Goal: Task Accomplishment & Management: Complete application form

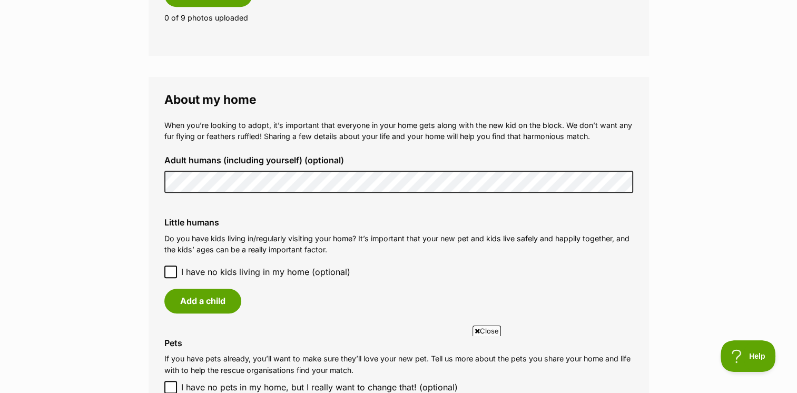
scroll to position [700, 0]
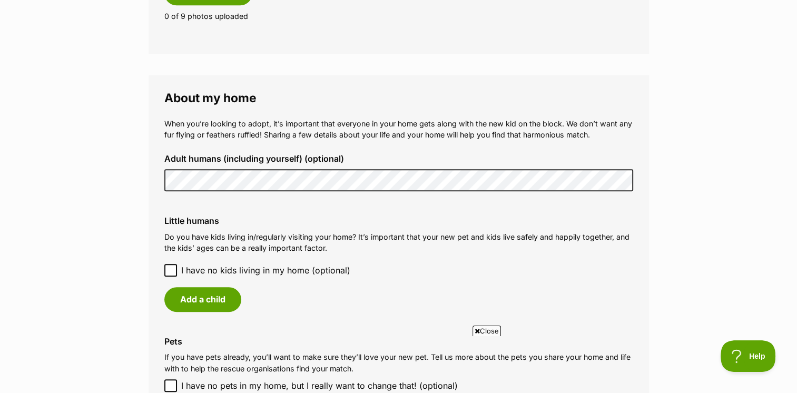
click at [171, 272] on icon at bounding box center [170, 269] width 7 height 7
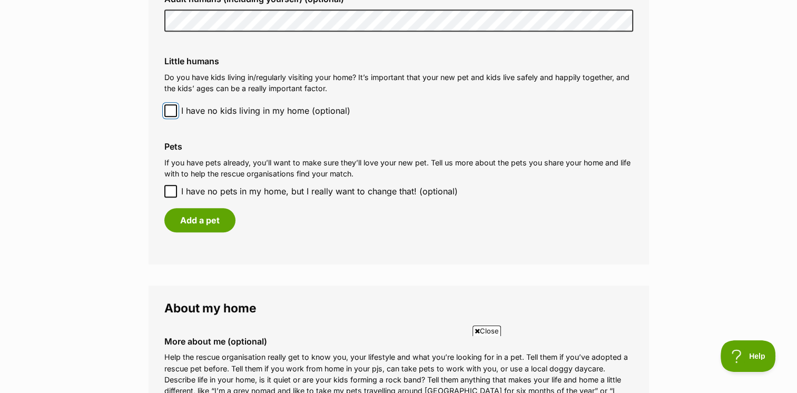
scroll to position [862, 0]
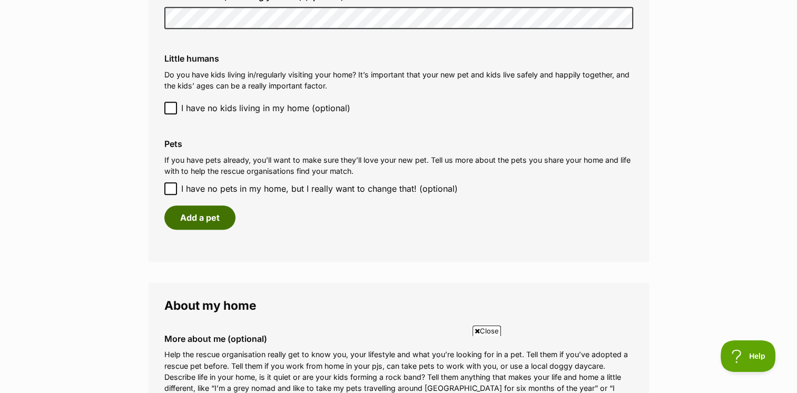
click at [203, 218] on button "Add a pet" at bounding box center [199, 217] width 71 height 24
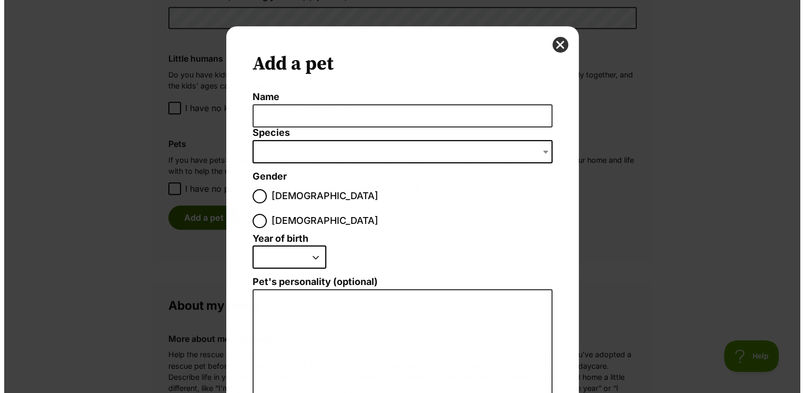
scroll to position [0, 0]
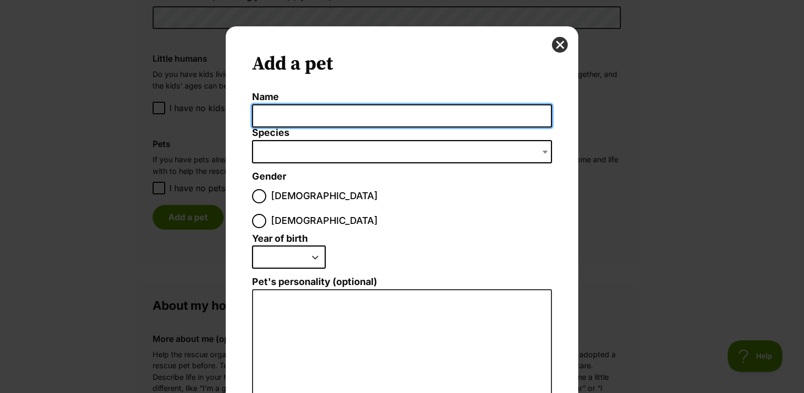
click at [283, 120] on input "Name" at bounding box center [402, 116] width 300 height 24
type input "[PERSON_NAME]"
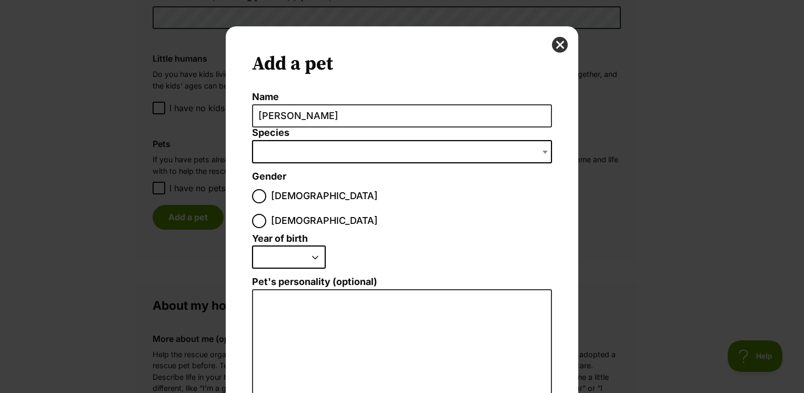
click at [280, 158] on span "Dialog Window - Close (Press escape to close)" at bounding box center [402, 151] width 300 height 23
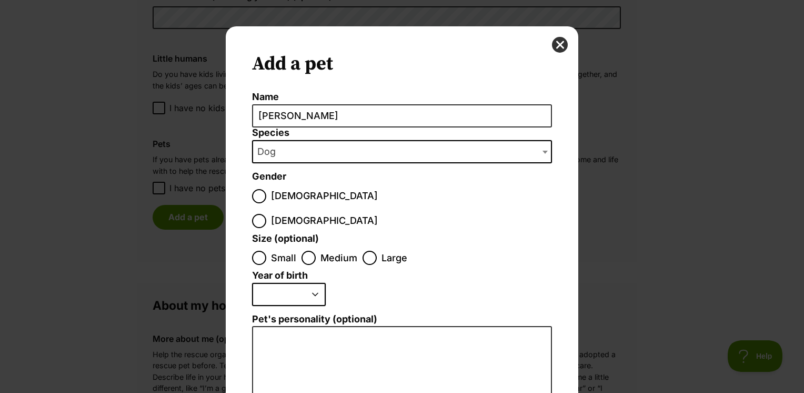
select select "1"
click at [266, 214] on input "[DEMOGRAPHIC_DATA]" at bounding box center [259, 221] width 14 height 14
radio input "true"
click at [256, 251] on input "Small" at bounding box center [259, 258] width 14 height 14
radio input "true"
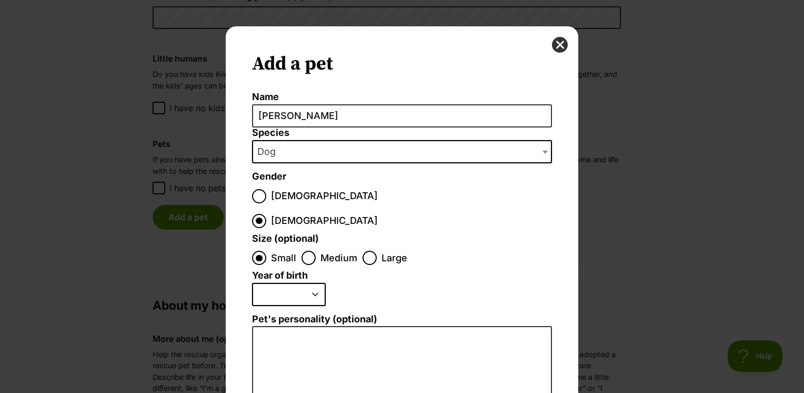
click at [307, 283] on select "2025 2024 2023 2022 2021 2020 2019 2018 2017 2016 2015 2014 2013 2012 2011 2010…" at bounding box center [289, 294] width 74 height 23
select select "2019"
click at [252, 283] on select "2025 2024 2023 2022 2021 2020 2019 2018 2017 2016 2015 2014 2013 2012 2011 2010…" at bounding box center [289, 294] width 74 height 23
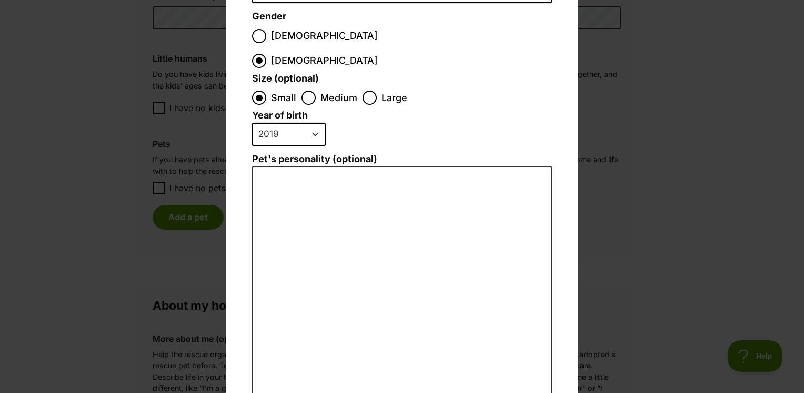
scroll to position [170, 0]
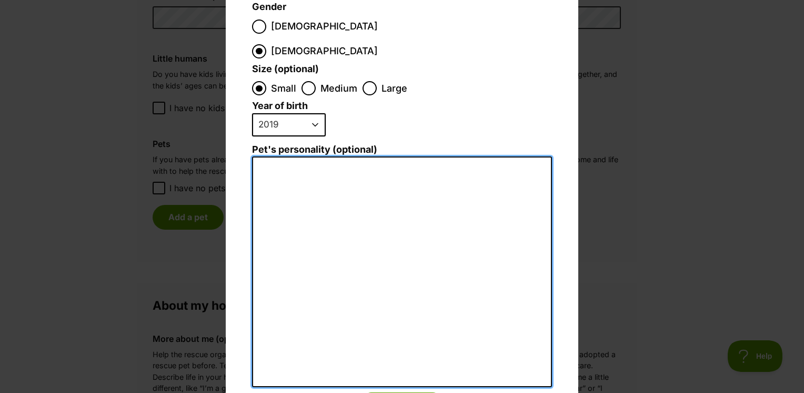
click at [282, 158] on textarea "Pet's personality (optional)" at bounding box center [402, 271] width 300 height 231
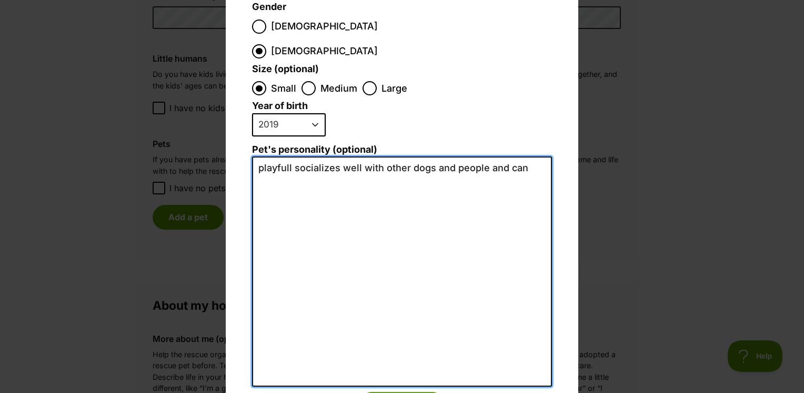
click at [532, 156] on textarea "playfull socializes well with other dogs and people and can" at bounding box center [402, 271] width 300 height 230
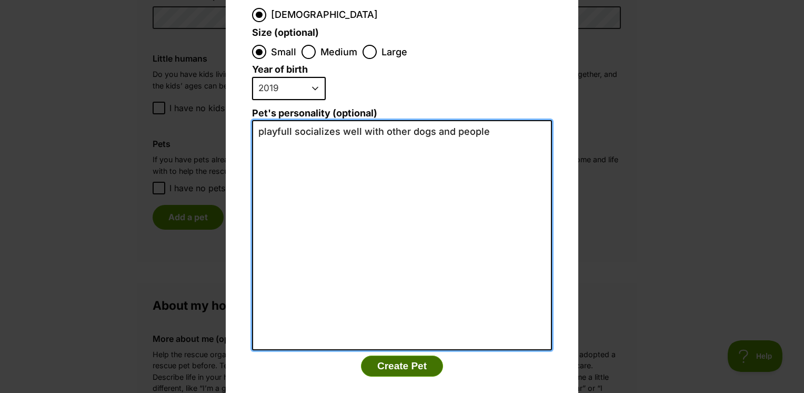
type textarea "playfull socializes well with other dogs and people"
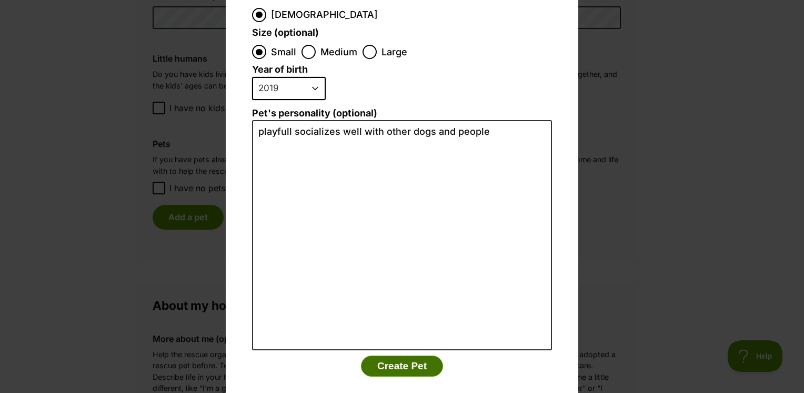
click at [402, 355] on button "Create Pet" at bounding box center [402, 365] width 82 height 21
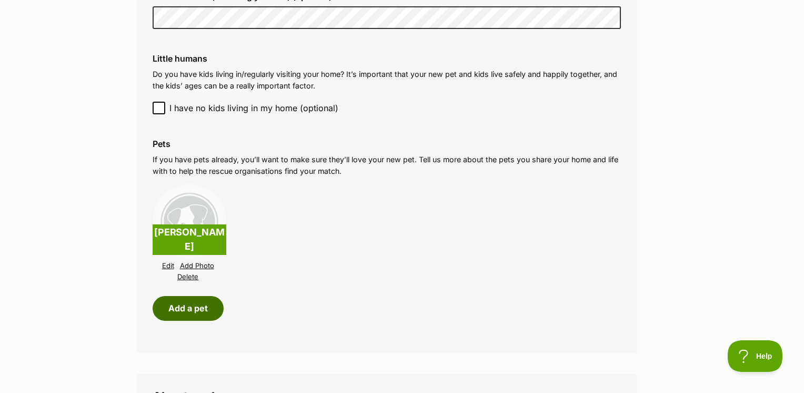
scroll to position [862, 0]
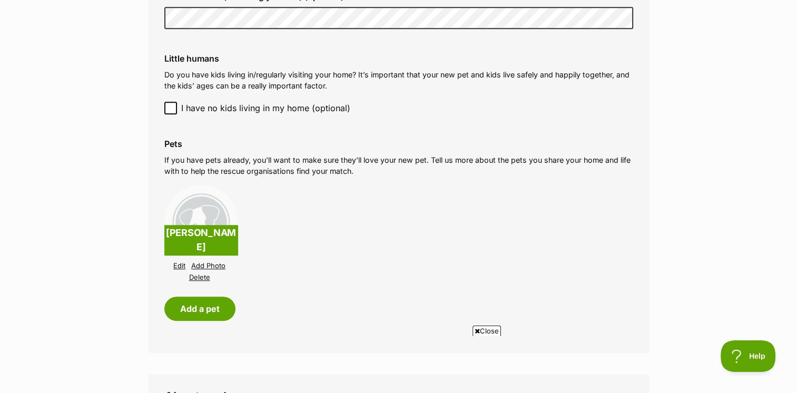
click at [212, 263] on link "Add Photo" at bounding box center [208, 266] width 34 height 8
click at [212, 266] on link "Add Photo" at bounding box center [208, 266] width 34 height 8
click at [217, 267] on link "Add Photo" at bounding box center [208, 266] width 34 height 8
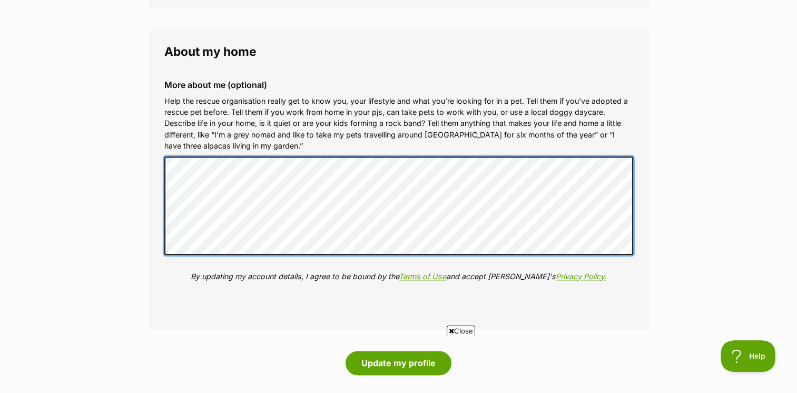
scroll to position [0, 0]
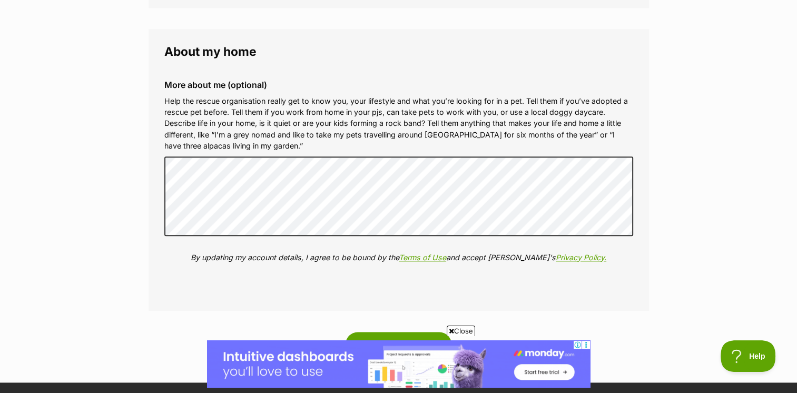
click at [425, 271] on div "More about me (optional) Help the rescue organisation really get to know you, y…" at bounding box center [398, 179] width 485 height 215
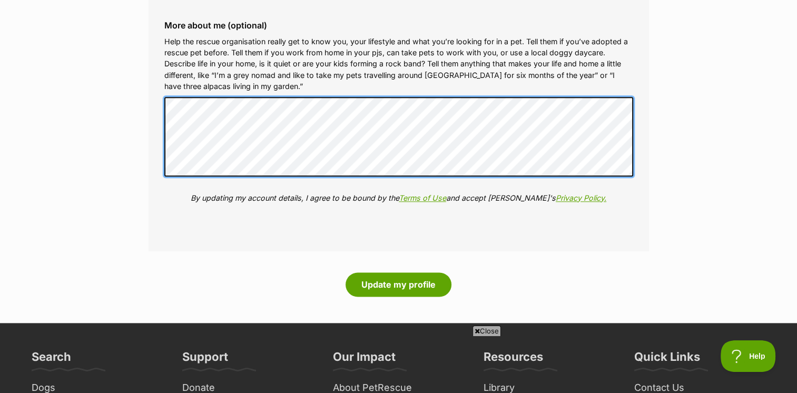
scroll to position [1266, 0]
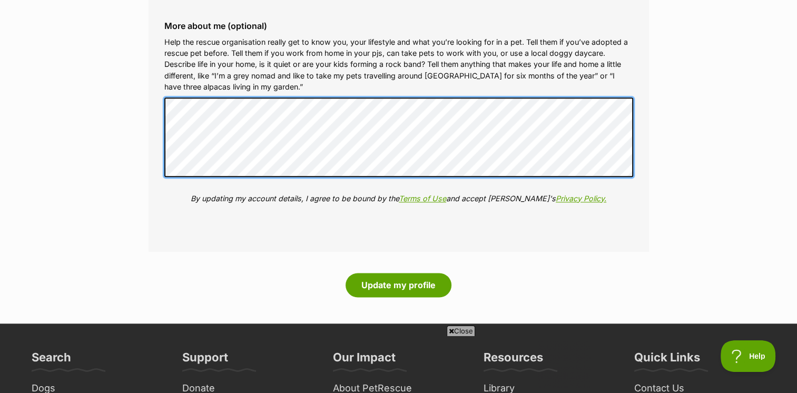
scroll to position [0, 0]
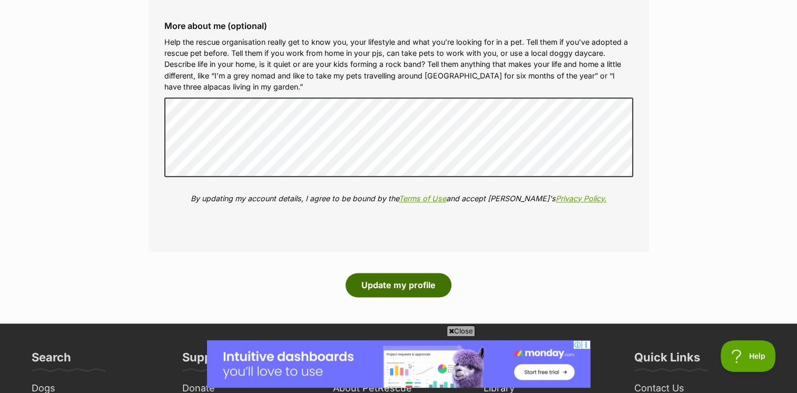
click at [400, 273] on button "Update my profile" at bounding box center [398, 285] width 106 height 24
click at [345, 273] on button "Update my profile" at bounding box center [398, 285] width 106 height 24
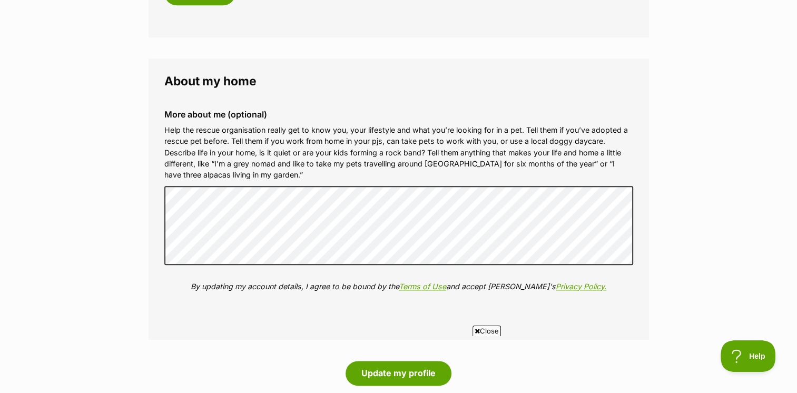
click at [401, 271] on div "More about me (optional) Help the rescue organisation really get to know you, y…" at bounding box center [398, 208] width 485 height 215
